Goal: Information Seeking & Learning: Check status

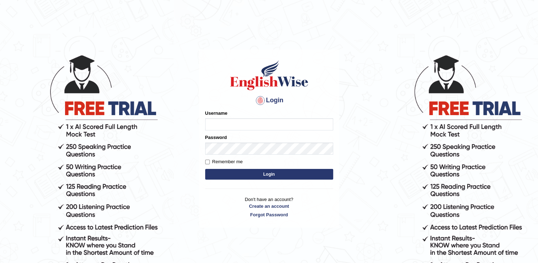
type input "successgrg"
click at [250, 177] on button "Login" at bounding box center [269, 174] width 128 height 11
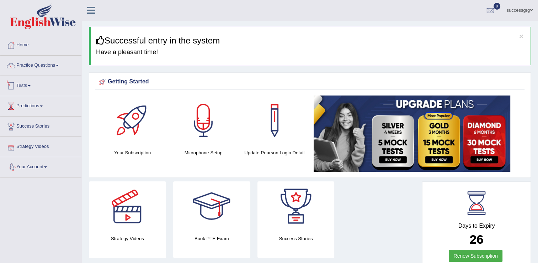
click at [28, 86] on link "Tests" at bounding box center [40, 85] width 81 height 18
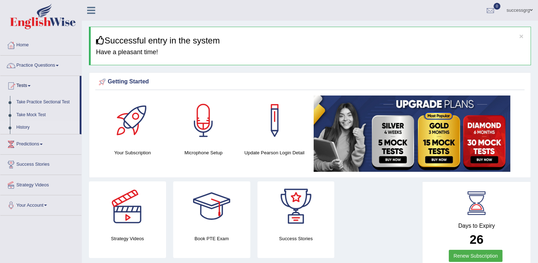
click at [25, 127] on link "History" at bounding box center [46, 127] width 67 height 13
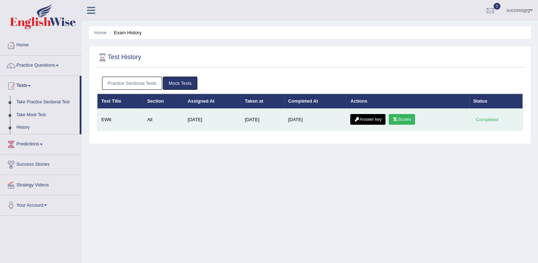
click at [399, 118] on link "Scores" at bounding box center [402, 119] width 26 height 11
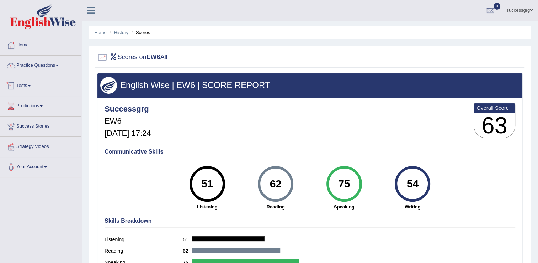
click at [20, 87] on link "Tests" at bounding box center [40, 85] width 81 height 18
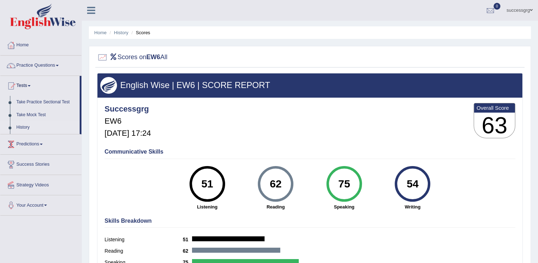
click at [29, 128] on link "History" at bounding box center [46, 127] width 67 height 13
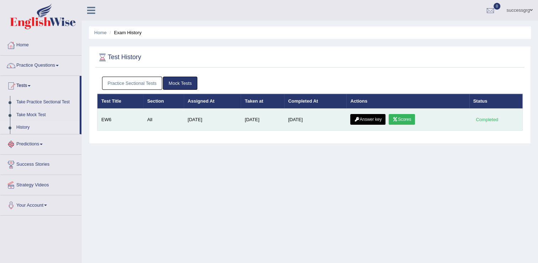
click at [359, 117] on link "Answer key" at bounding box center [367, 119] width 35 height 11
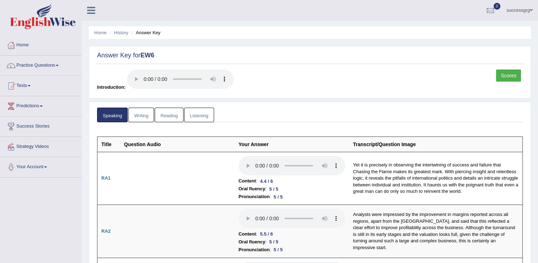
click at [145, 116] on link "Writing" at bounding box center [141, 114] width 26 height 15
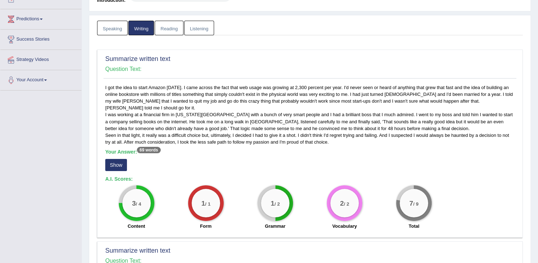
scroll to position [157, 0]
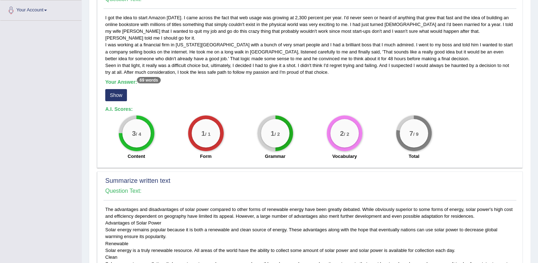
click at [111, 95] on button "Show" at bounding box center [116, 95] width 22 height 12
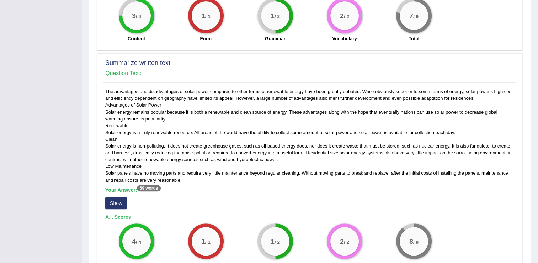
scroll to position [285, 0]
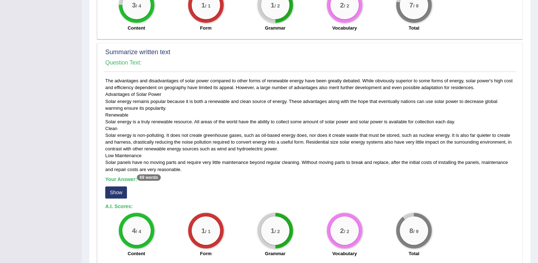
click at [115, 187] on button "Show" at bounding box center [116, 192] width 22 height 12
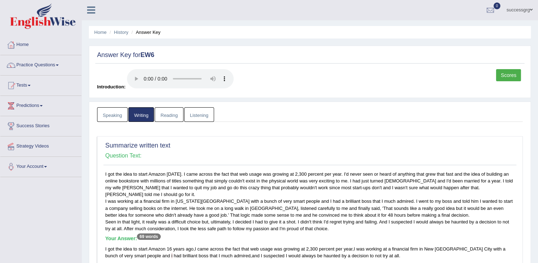
scroll to position [0, 0]
click at [25, 63] on link "Practice Questions" at bounding box center [40, 65] width 81 height 18
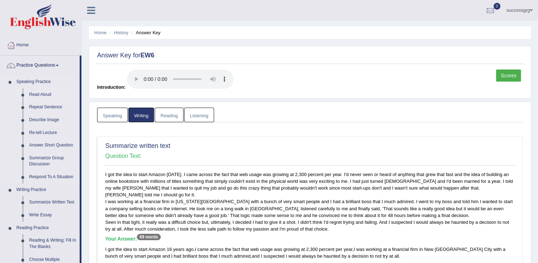
click at [31, 93] on link "Read Aloud" at bounding box center [53, 94] width 54 height 13
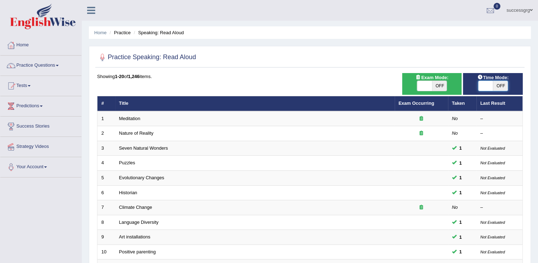
click at [486, 87] on span at bounding box center [486, 86] width 15 height 10
checkbox input "true"
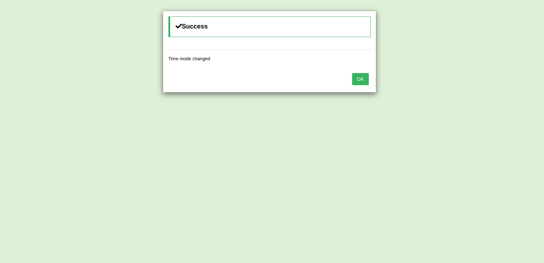
click at [363, 83] on button "OK" at bounding box center [360, 79] width 16 height 12
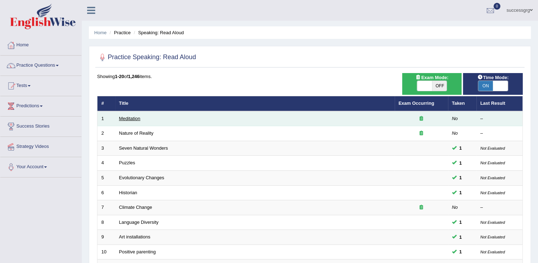
click at [134, 120] on link "Meditation" at bounding box center [129, 118] width 21 height 5
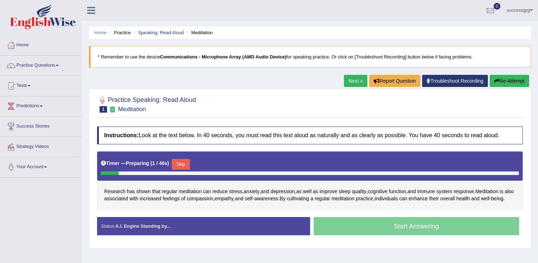
click at [185, 164] on button "Skip" at bounding box center [181, 164] width 18 height 11
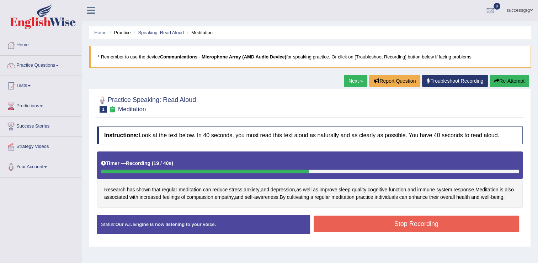
click at [343, 231] on button "Stop Recording" at bounding box center [417, 223] width 206 height 16
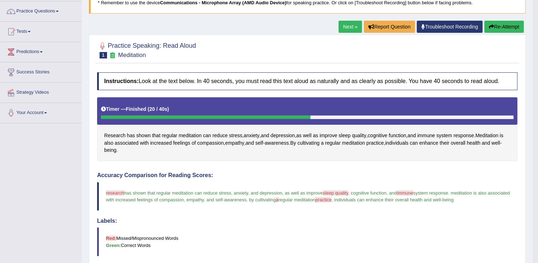
scroll to position [14, 0]
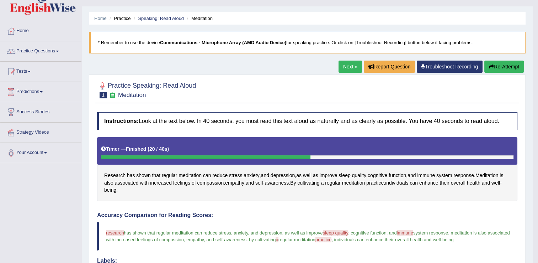
click at [344, 67] on link "Next »" at bounding box center [350, 66] width 23 height 12
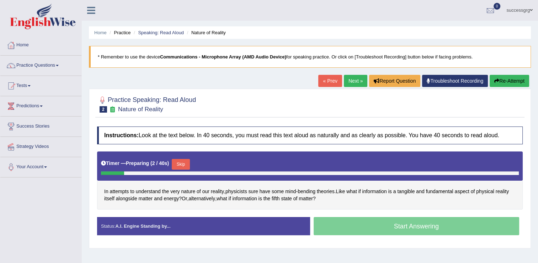
click at [179, 163] on button "Skip" at bounding box center [181, 164] width 18 height 11
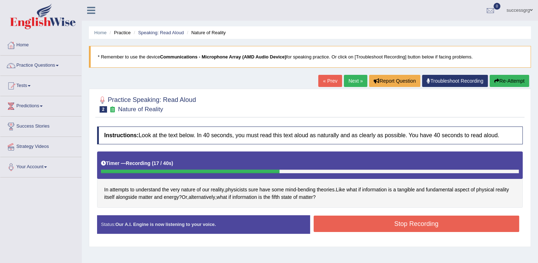
click at [417, 223] on button "Stop Recording" at bounding box center [417, 223] width 206 height 16
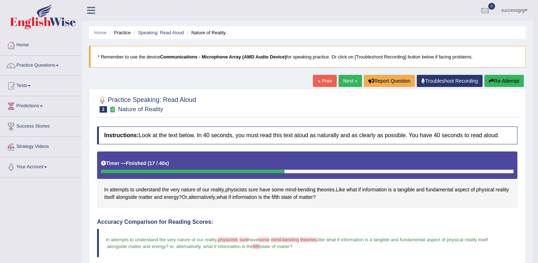
click at [342, 75] on link "Next »" at bounding box center [350, 81] width 23 height 12
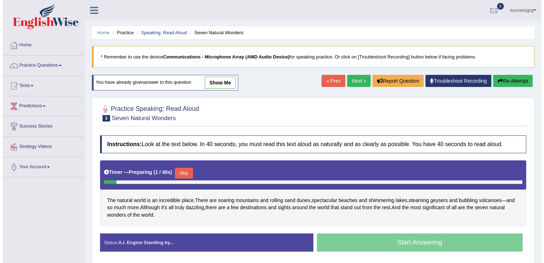
scroll to position [28, 0]
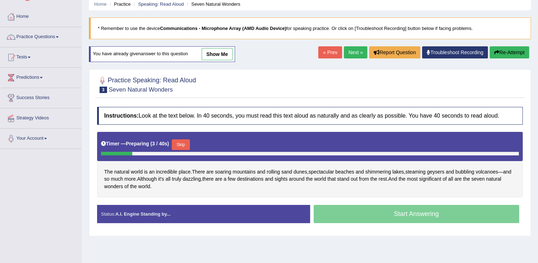
click at [179, 147] on button "Skip" at bounding box center [181, 144] width 18 height 11
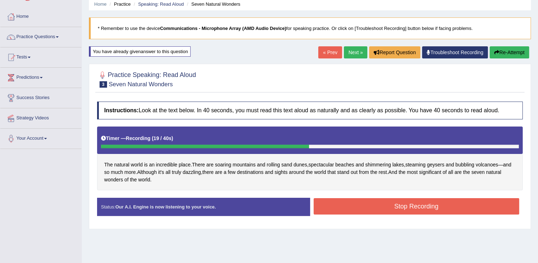
click at [364, 209] on button "Stop Recording" at bounding box center [417, 206] width 206 height 16
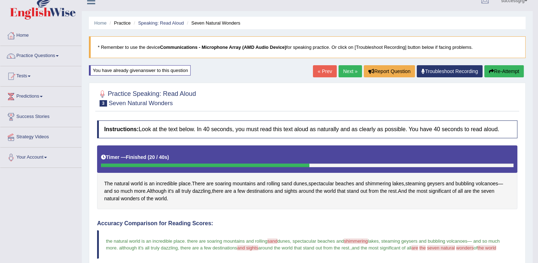
scroll to position [0, 0]
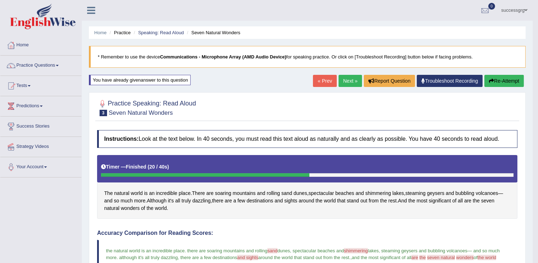
click at [343, 79] on link "Next »" at bounding box center [350, 81] width 23 height 12
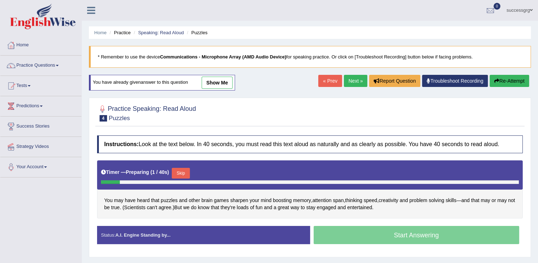
click at [180, 174] on button "Skip" at bounding box center [181, 173] width 18 height 11
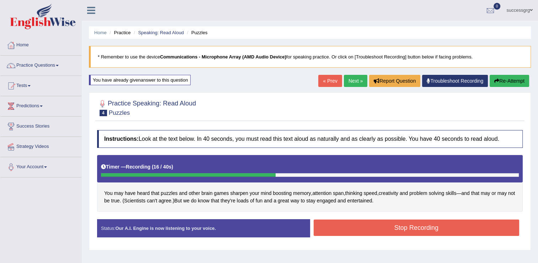
drag, startPoint x: 357, startPoint y: 235, endPoint x: 359, endPoint y: 228, distance: 7.0
click at [359, 228] on div "Stop Recording" at bounding box center [416, 228] width 213 height 18
click at [359, 228] on button "Stop Recording" at bounding box center [417, 227] width 206 height 16
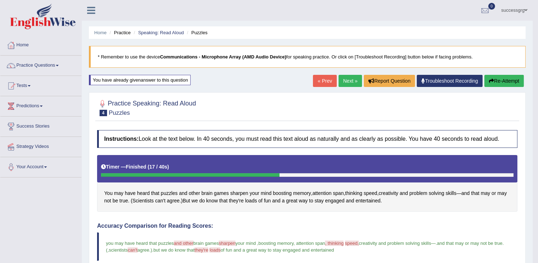
click at [345, 80] on link "Next »" at bounding box center [350, 81] width 23 height 12
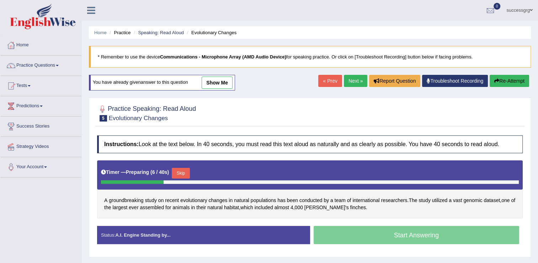
click at [177, 173] on button "Skip" at bounding box center [181, 173] width 18 height 11
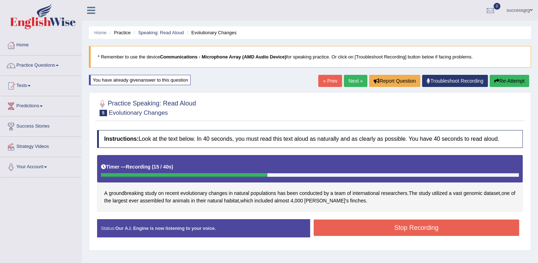
click at [326, 227] on button "Stop Recording" at bounding box center [417, 227] width 206 height 16
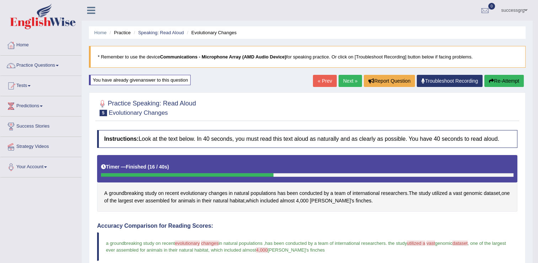
click at [349, 80] on link "Next »" at bounding box center [350, 81] width 23 height 12
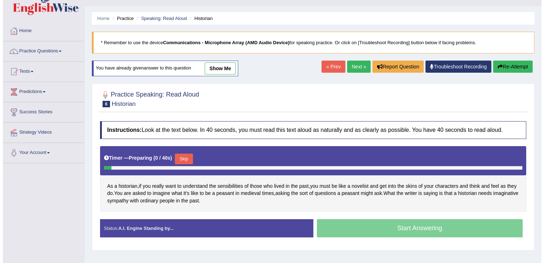
scroll to position [28, 0]
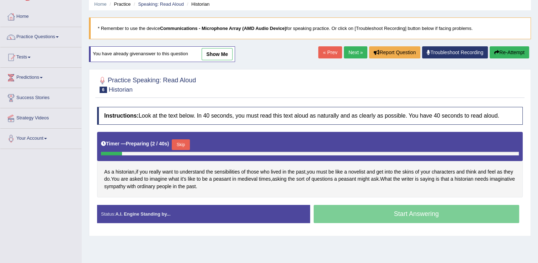
click at [179, 143] on button "Skip" at bounding box center [181, 144] width 18 height 11
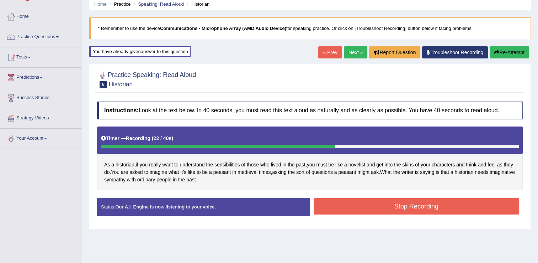
click at [395, 211] on button "Stop Recording" at bounding box center [417, 206] width 206 height 16
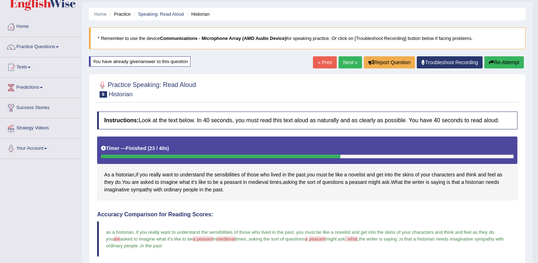
scroll to position [14, 0]
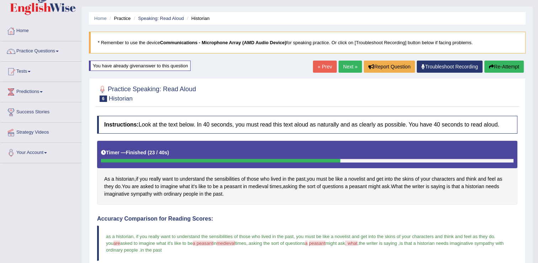
click at [350, 66] on link "Next »" at bounding box center [350, 66] width 23 height 12
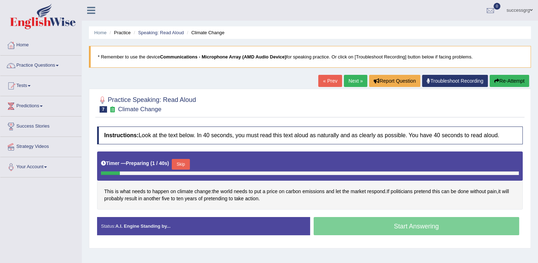
click at [172, 164] on button "Skip" at bounding box center [181, 164] width 18 height 11
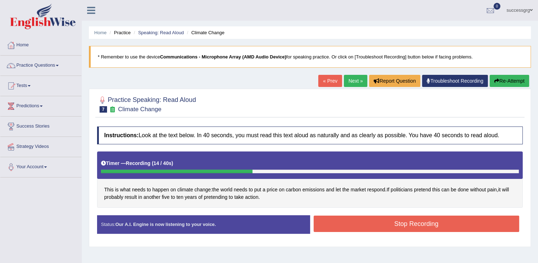
click at [332, 225] on button "Stop Recording" at bounding box center [417, 223] width 206 height 16
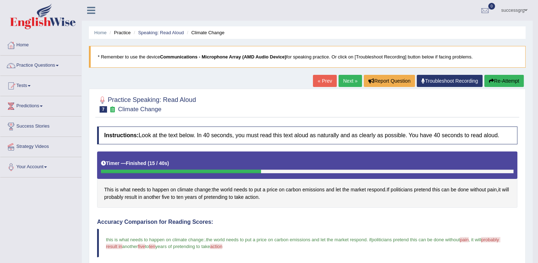
click at [352, 78] on link "Next »" at bounding box center [350, 81] width 23 height 12
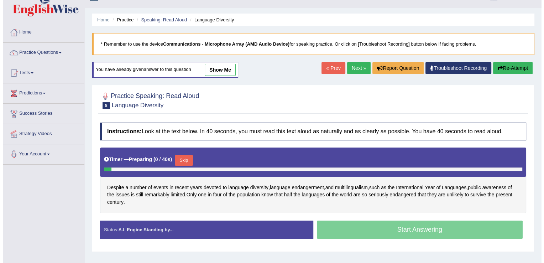
scroll to position [14, 0]
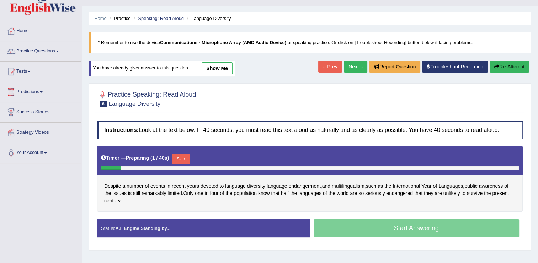
click at [181, 158] on button "Skip" at bounding box center [181, 158] width 18 height 11
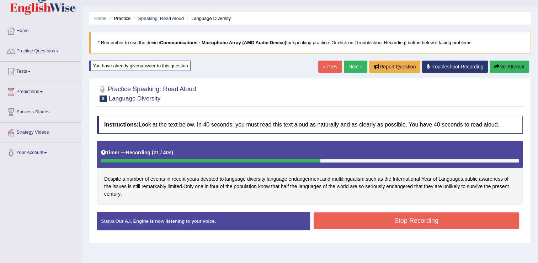
click at [359, 219] on button "Stop Recording" at bounding box center [417, 220] width 206 height 16
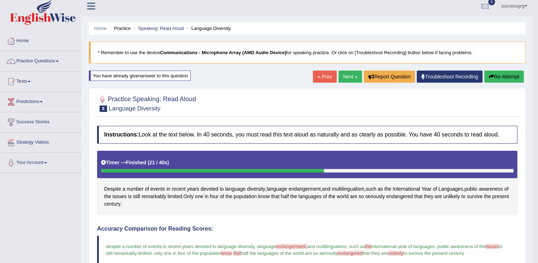
scroll to position [0, 0]
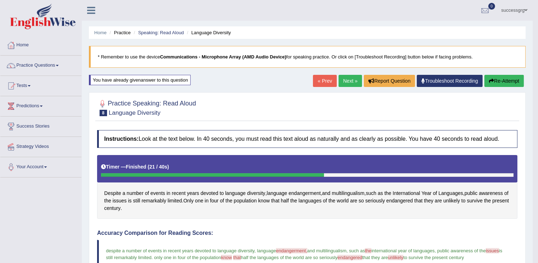
click at [350, 78] on link "Next »" at bounding box center [350, 81] width 23 height 12
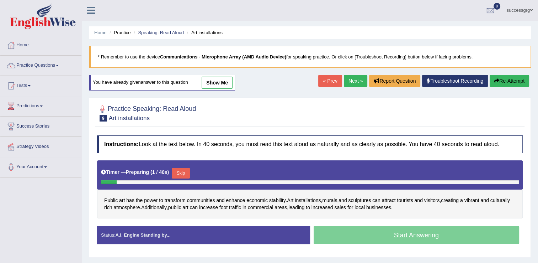
click at [179, 170] on button "Skip" at bounding box center [181, 173] width 18 height 11
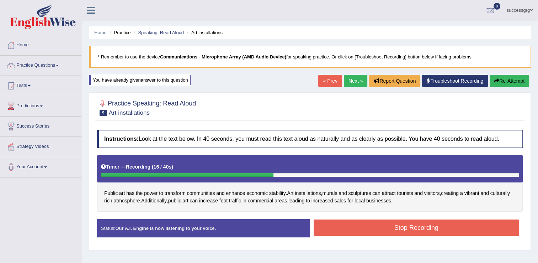
click at [341, 229] on button "Stop Recording" at bounding box center [417, 227] width 206 height 16
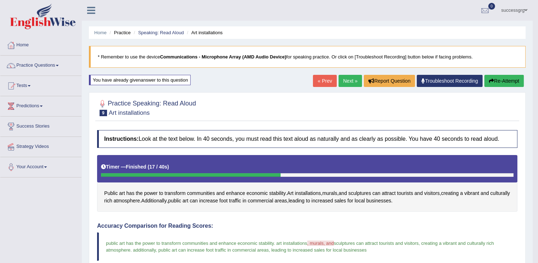
click at [350, 81] on link "Next »" at bounding box center [350, 81] width 23 height 12
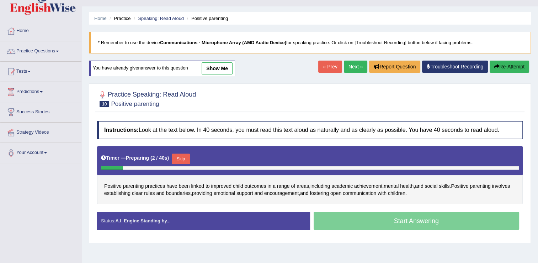
click at [174, 153] on button "Skip" at bounding box center [181, 158] width 18 height 11
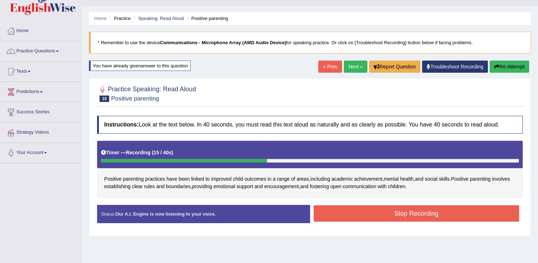
click at [338, 210] on button "Stop Recording" at bounding box center [417, 213] width 206 height 16
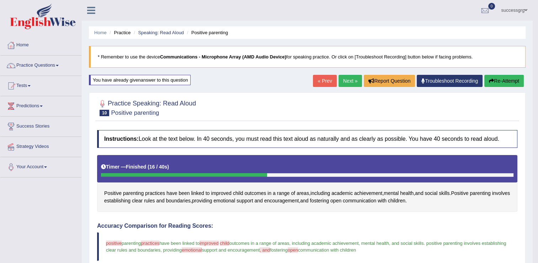
click at [347, 81] on link "Next »" at bounding box center [350, 81] width 23 height 12
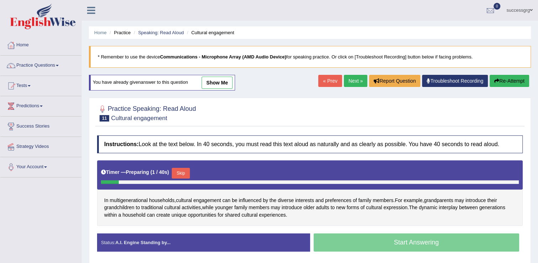
click at [182, 174] on button "Skip" at bounding box center [181, 173] width 18 height 11
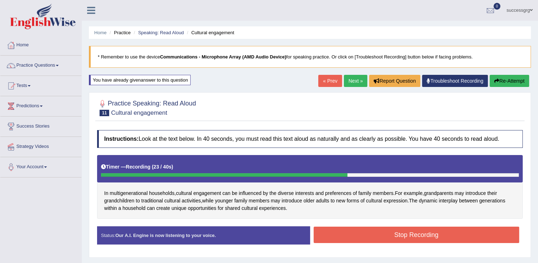
click at [343, 236] on button "Stop Recording" at bounding box center [417, 234] width 206 height 16
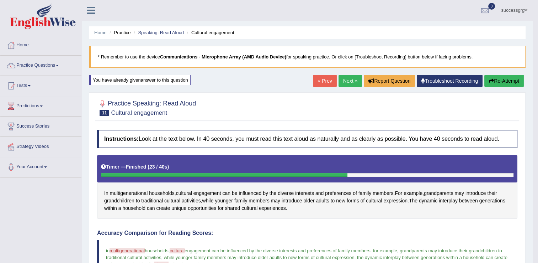
click at [351, 82] on link "Next »" at bounding box center [350, 81] width 23 height 12
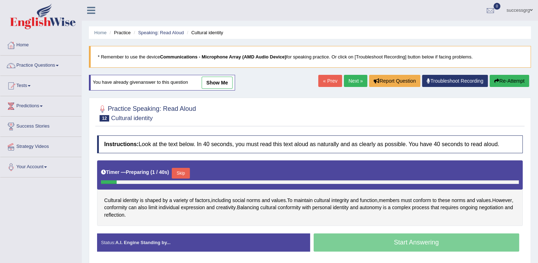
click at [176, 171] on button "Skip" at bounding box center [181, 173] width 18 height 11
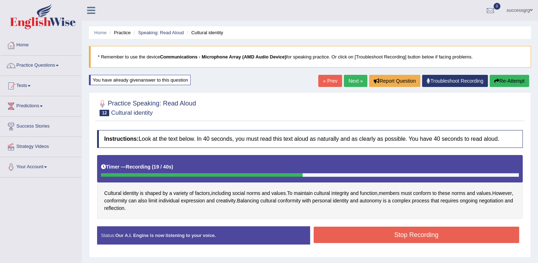
click at [326, 232] on button "Stop Recording" at bounding box center [417, 234] width 206 height 16
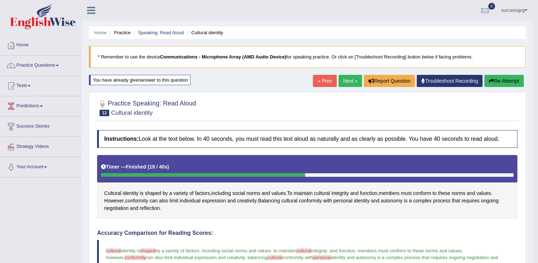
click at [344, 81] on link "Next »" at bounding box center [350, 81] width 23 height 12
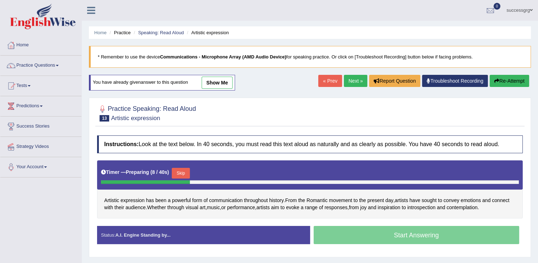
click at [176, 173] on button "Skip" at bounding box center [181, 173] width 18 height 11
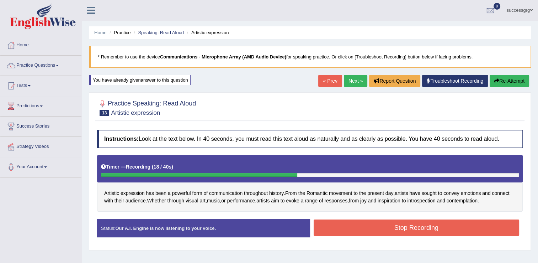
click at [330, 221] on button "Stop Recording" at bounding box center [417, 227] width 206 height 16
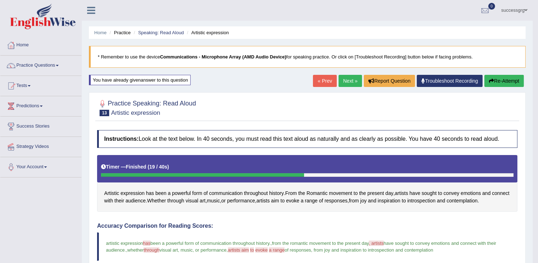
click at [349, 82] on link "Next »" at bounding box center [350, 81] width 23 height 12
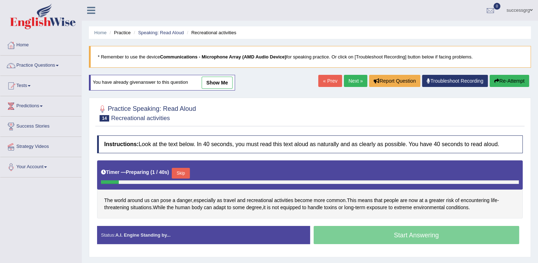
click at [180, 173] on button "Skip" at bounding box center [181, 173] width 18 height 11
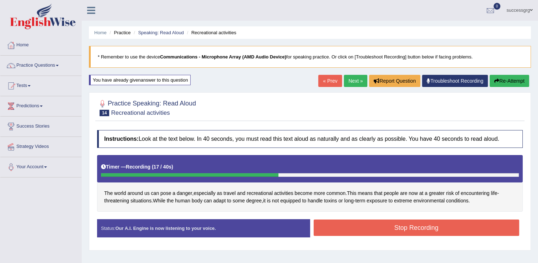
click at [355, 228] on button "Stop Recording" at bounding box center [417, 227] width 206 height 16
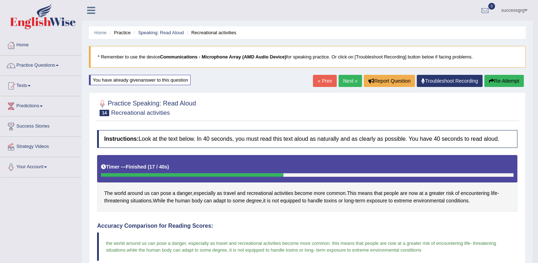
click at [350, 80] on link "Next »" at bounding box center [350, 81] width 23 height 12
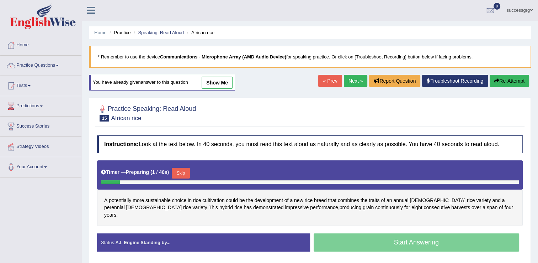
click at [181, 171] on button "Skip" at bounding box center [181, 173] width 18 height 11
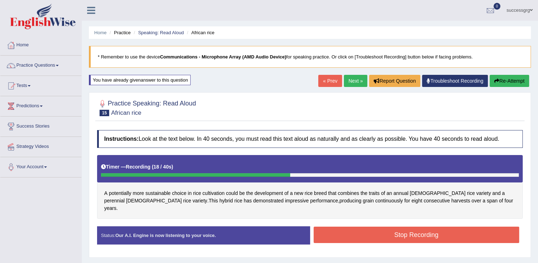
click at [366, 226] on button "Stop Recording" at bounding box center [417, 234] width 206 height 16
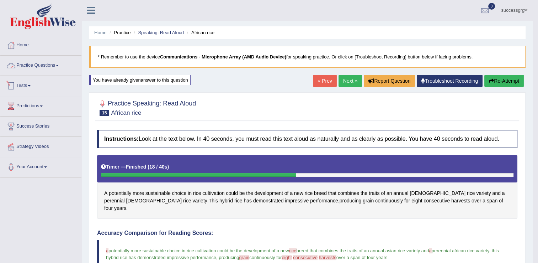
click at [50, 66] on link "Practice Questions" at bounding box center [40, 65] width 81 height 18
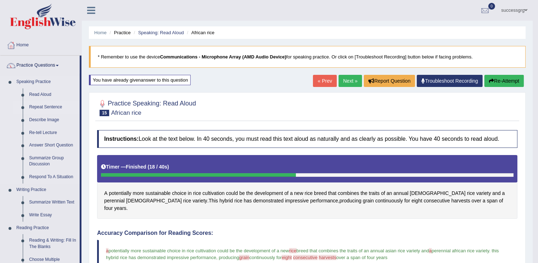
click at [38, 106] on link "Repeat Sentence" at bounding box center [53, 107] width 54 height 13
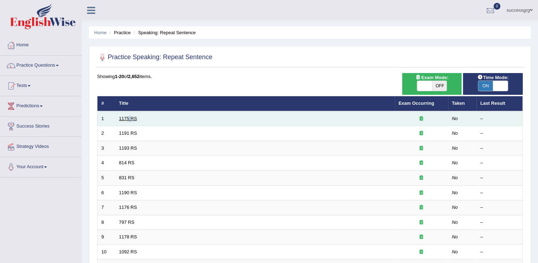
click at [130, 118] on td "1175 RS" at bounding box center [255, 118] width 280 height 15
click at [130, 118] on link "1175 RS" at bounding box center [128, 118] width 18 height 5
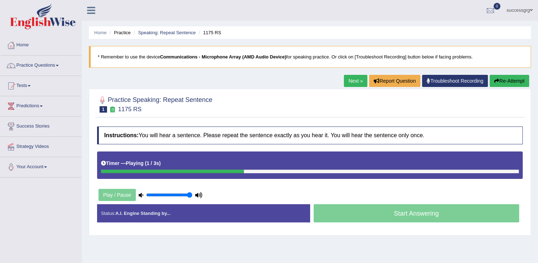
click at [380, 110] on div at bounding box center [310, 104] width 426 height 22
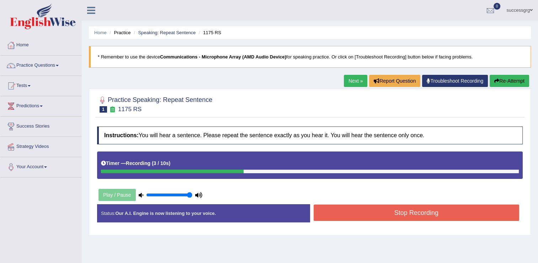
click at [357, 210] on button "Stop Recording" at bounding box center [417, 212] width 206 height 16
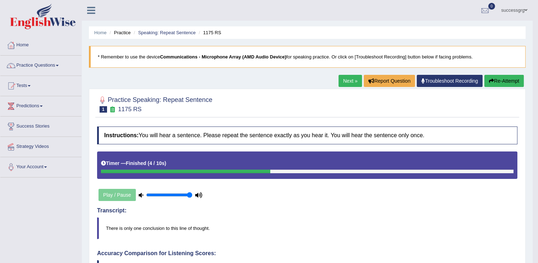
click at [349, 81] on link "Next »" at bounding box center [350, 81] width 23 height 12
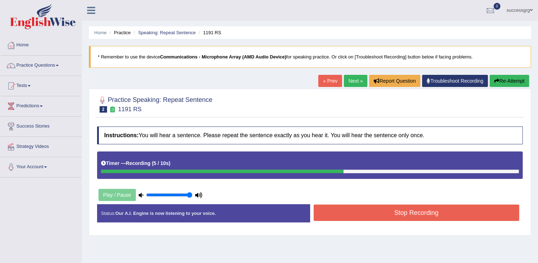
click at [326, 209] on button "Stop Recording" at bounding box center [417, 212] width 206 height 16
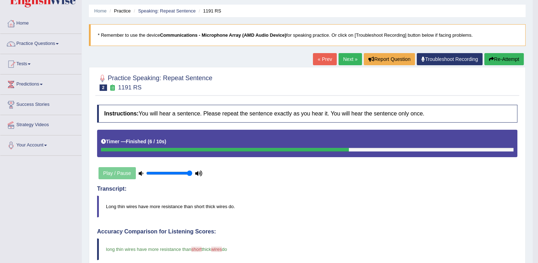
scroll to position [14, 0]
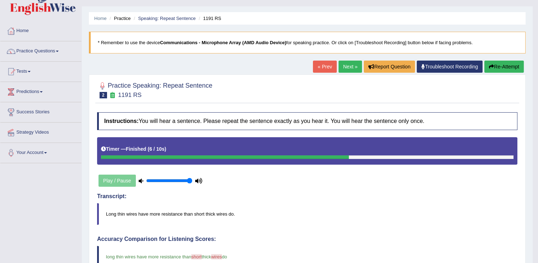
click at [350, 67] on link "Next »" at bounding box center [350, 66] width 23 height 12
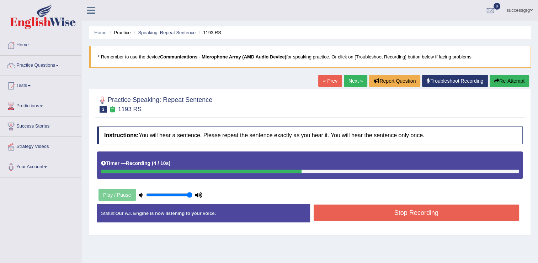
click at [366, 206] on button "Stop Recording" at bounding box center [417, 212] width 206 height 16
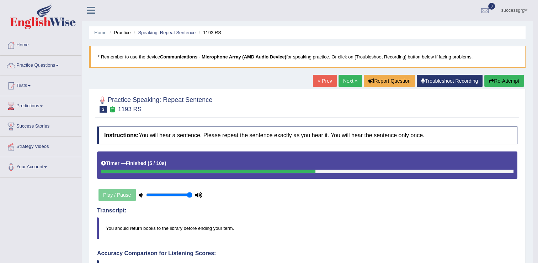
click at [344, 83] on link "Next »" at bounding box center [350, 81] width 23 height 12
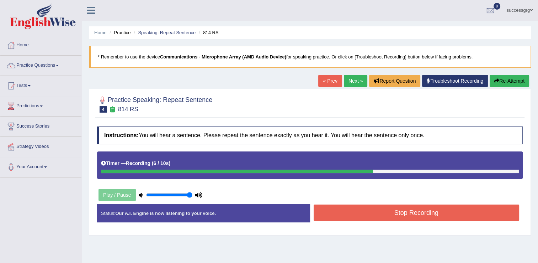
click at [428, 211] on button "Stop Recording" at bounding box center [417, 212] width 206 height 16
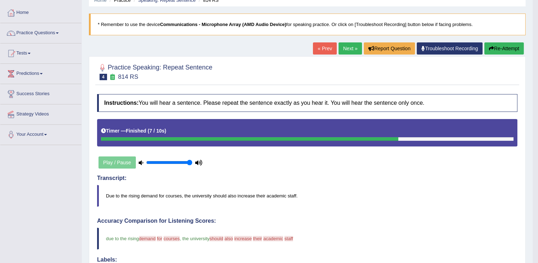
scroll to position [28, 0]
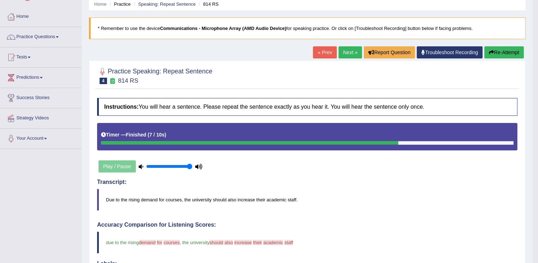
click at [348, 52] on link "Next »" at bounding box center [350, 52] width 23 height 12
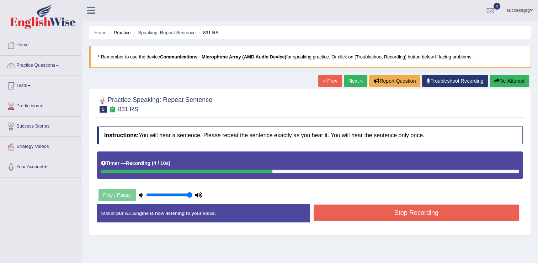
click at [340, 214] on button "Stop Recording" at bounding box center [417, 212] width 206 height 16
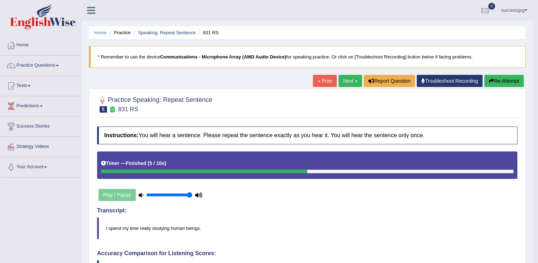
click at [344, 80] on link "Next »" at bounding box center [350, 81] width 23 height 12
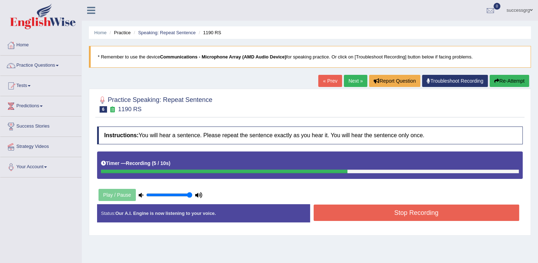
click at [345, 214] on button "Stop Recording" at bounding box center [417, 212] width 206 height 16
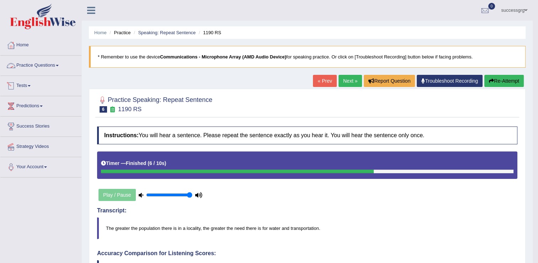
click at [39, 66] on link "Practice Questions" at bounding box center [40, 65] width 81 height 18
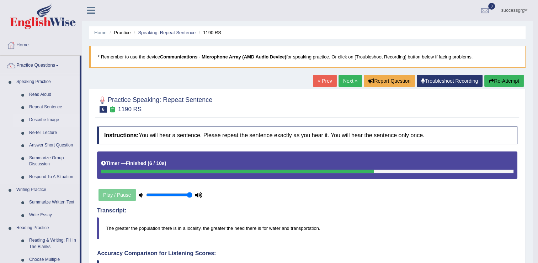
click at [41, 118] on link "Describe Image" at bounding box center [53, 120] width 54 height 13
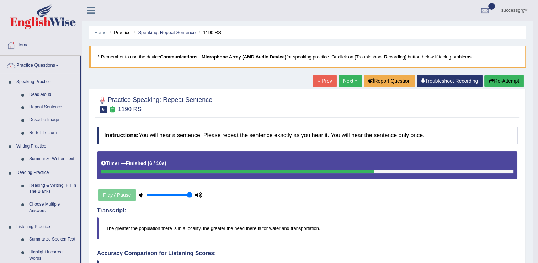
click at [41, 118] on ul "Home Practice Questions Speaking Practice Read Aloud Repeat Sentence Describe I…" at bounding box center [40, 208] width 81 height 347
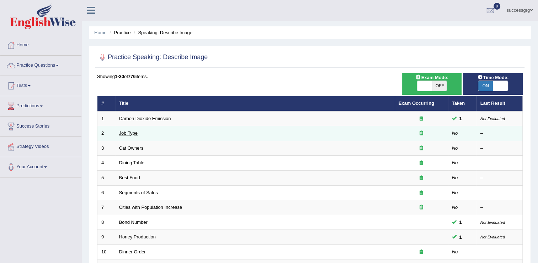
click at [132, 131] on link "Job Type" at bounding box center [128, 132] width 19 height 5
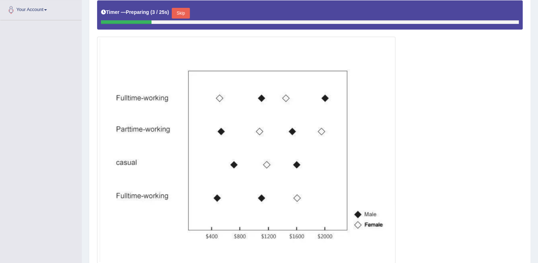
scroll to position [157, 0]
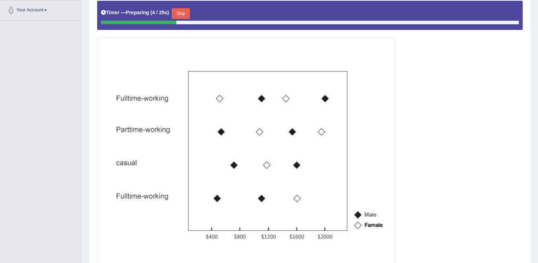
click at [180, 12] on button "Skip" at bounding box center [181, 13] width 18 height 11
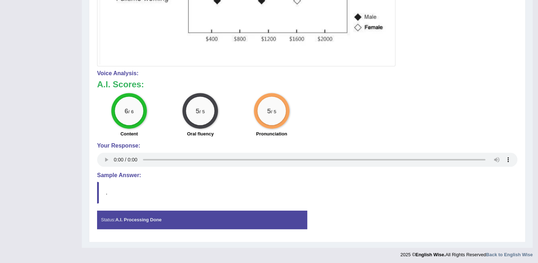
scroll to position [354, 0]
